Goal: Information Seeking & Learning: Learn about a topic

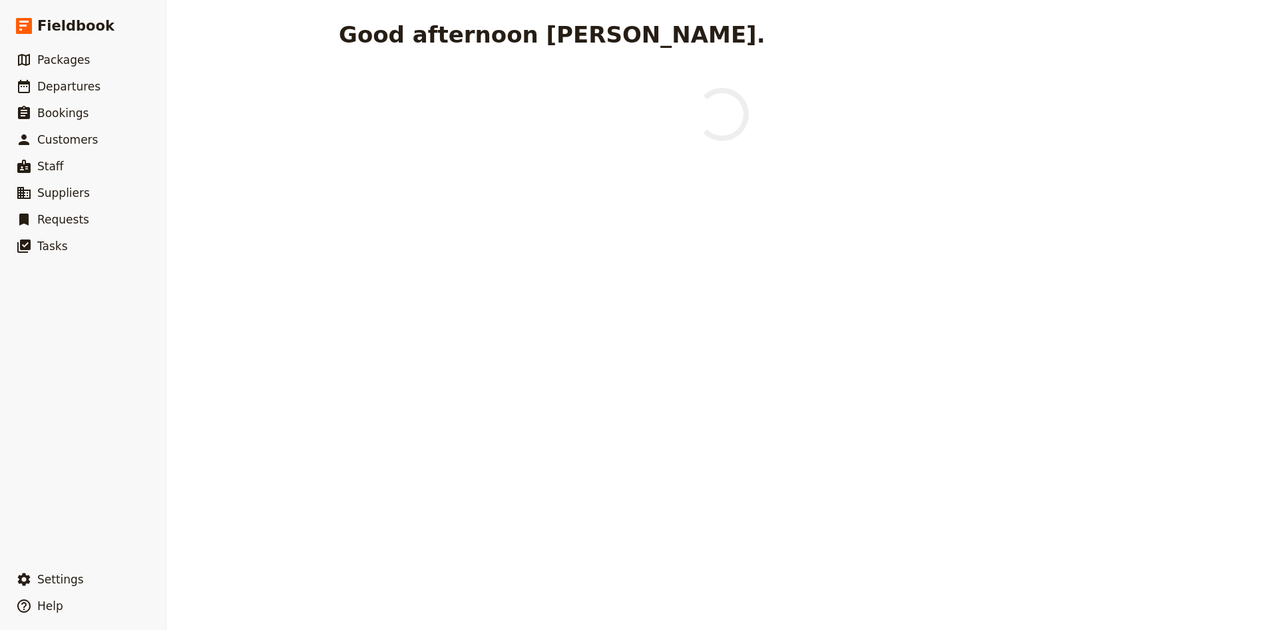
click at [65, 82] on span "Departures" at bounding box center [68, 86] width 63 height 13
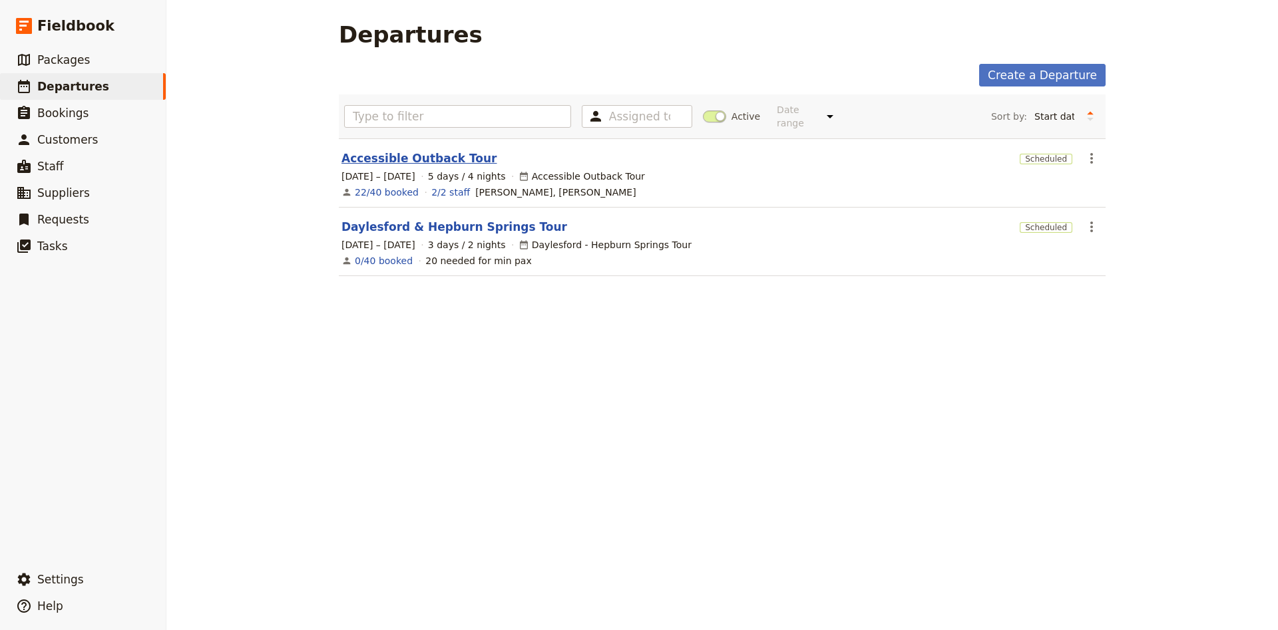
click at [442, 150] on link "Accessible Outback Tour" at bounding box center [418, 158] width 155 height 16
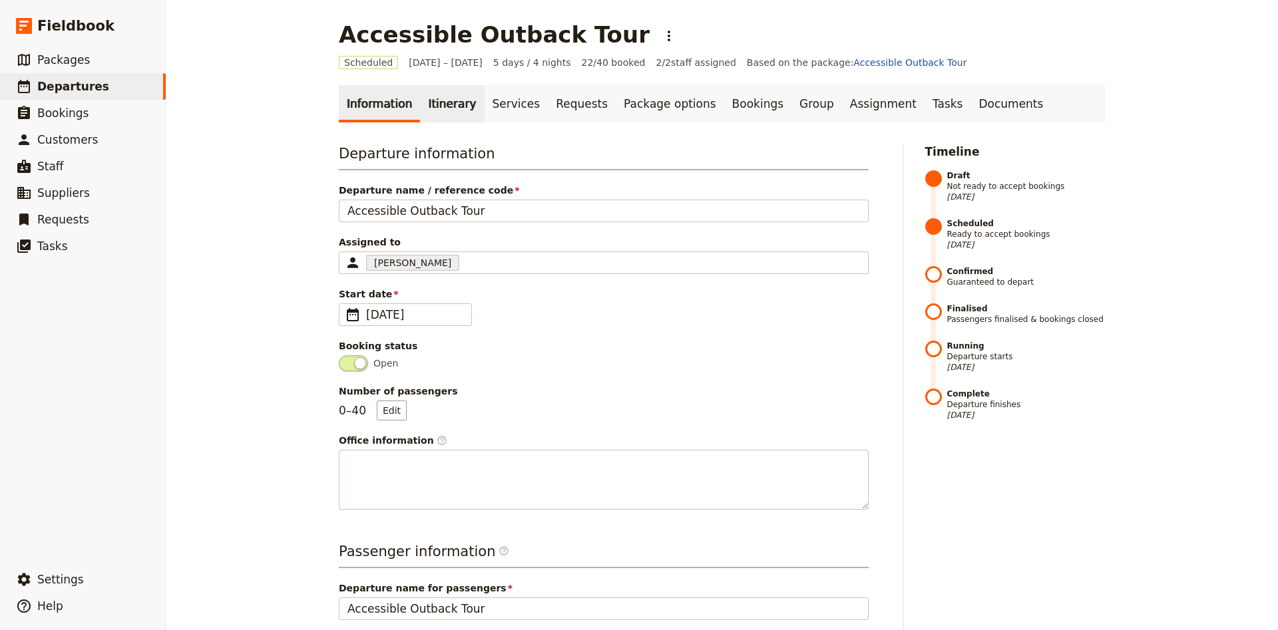
click at [445, 111] on link "Itinerary" at bounding box center [452, 103] width 64 height 37
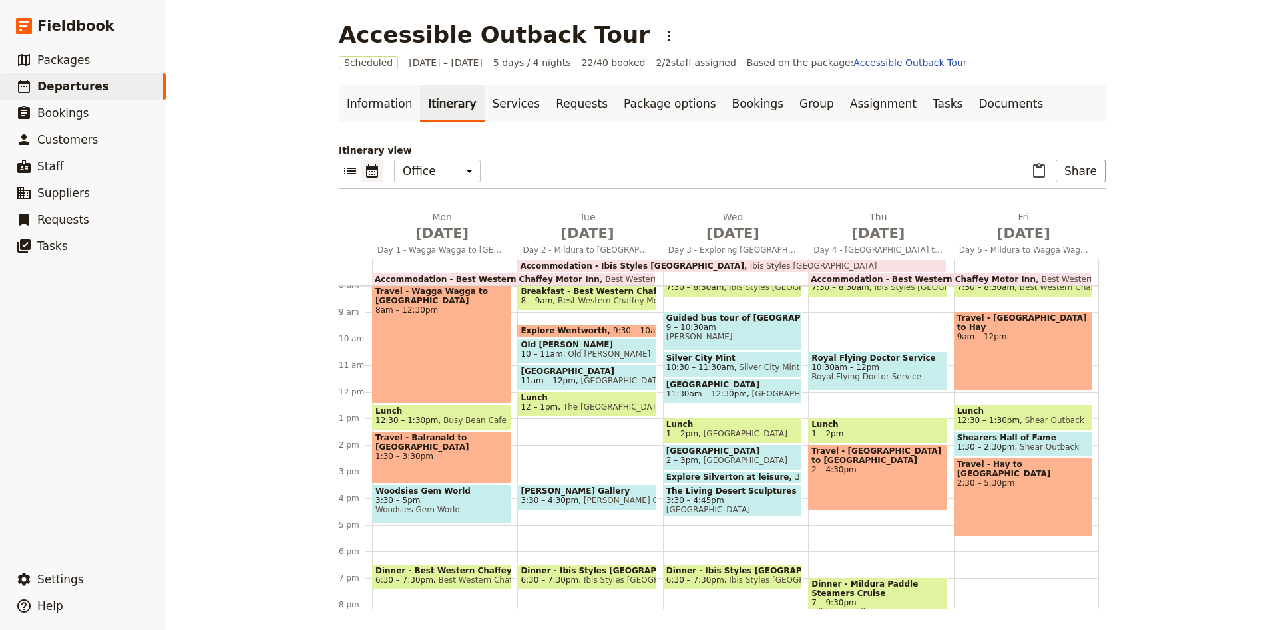
scroll to position [173, 0]
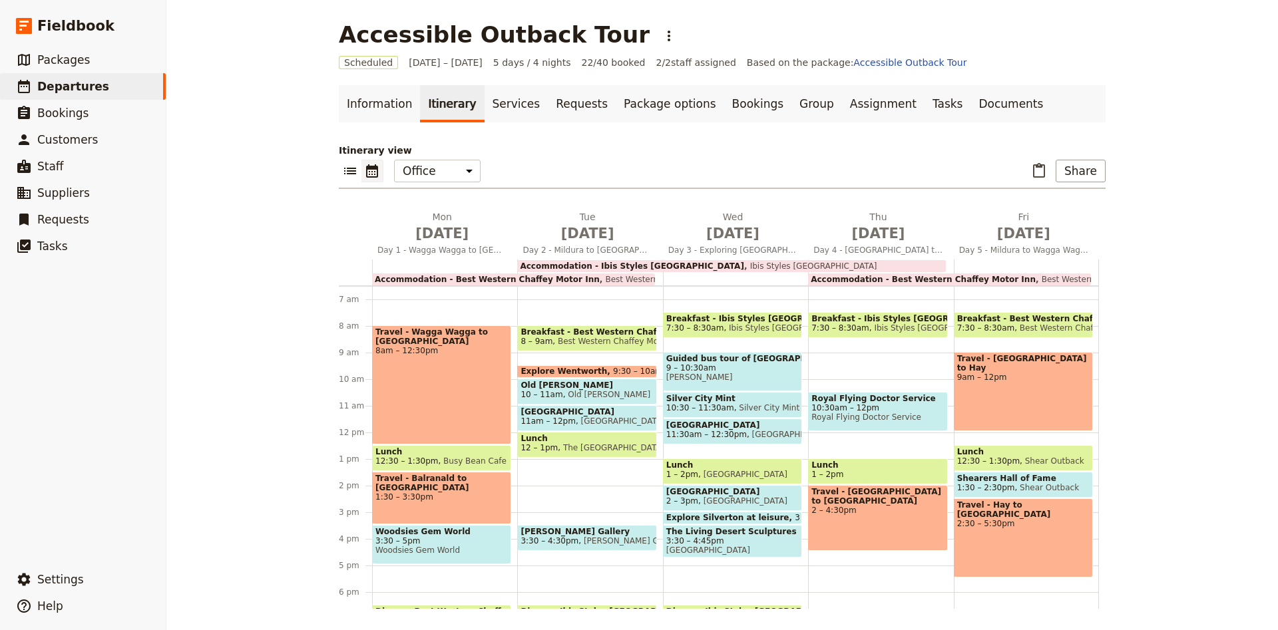
click at [610, 397] on span "Old [PERSON_NAME]" at bounding box center [607, 394] width 88 height 9
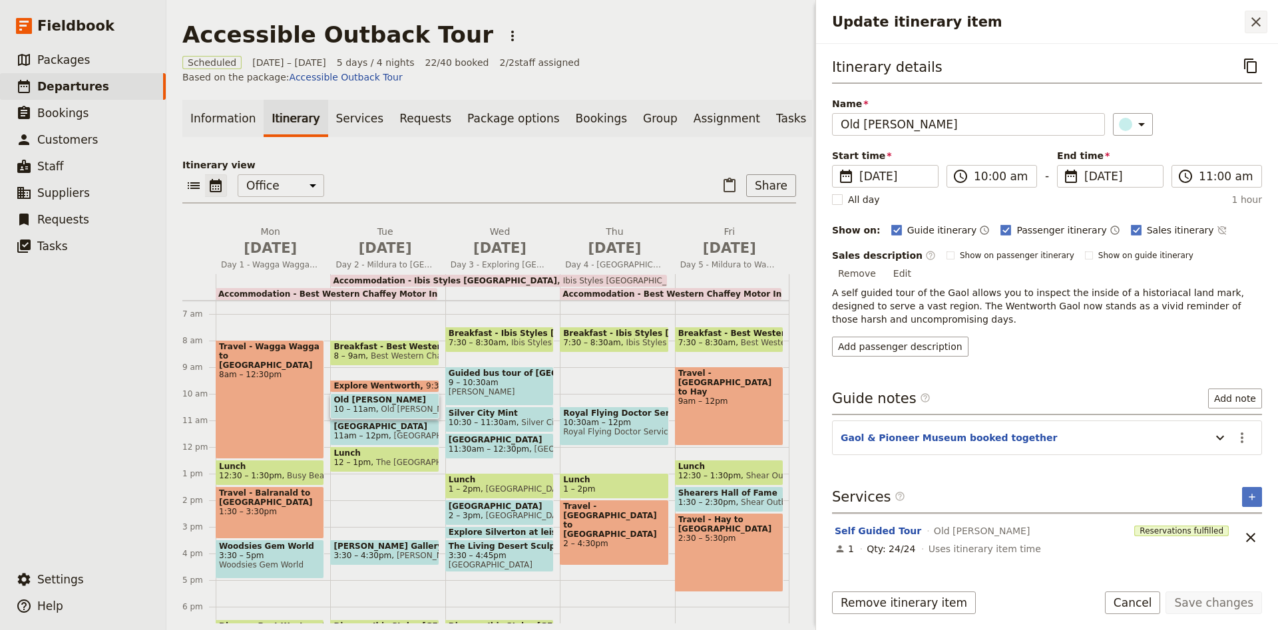
click at [1256, 22] on icon "Close drawer" at bounding box center [1255, 21] width 9 height 9
